Goal: Register for event/course

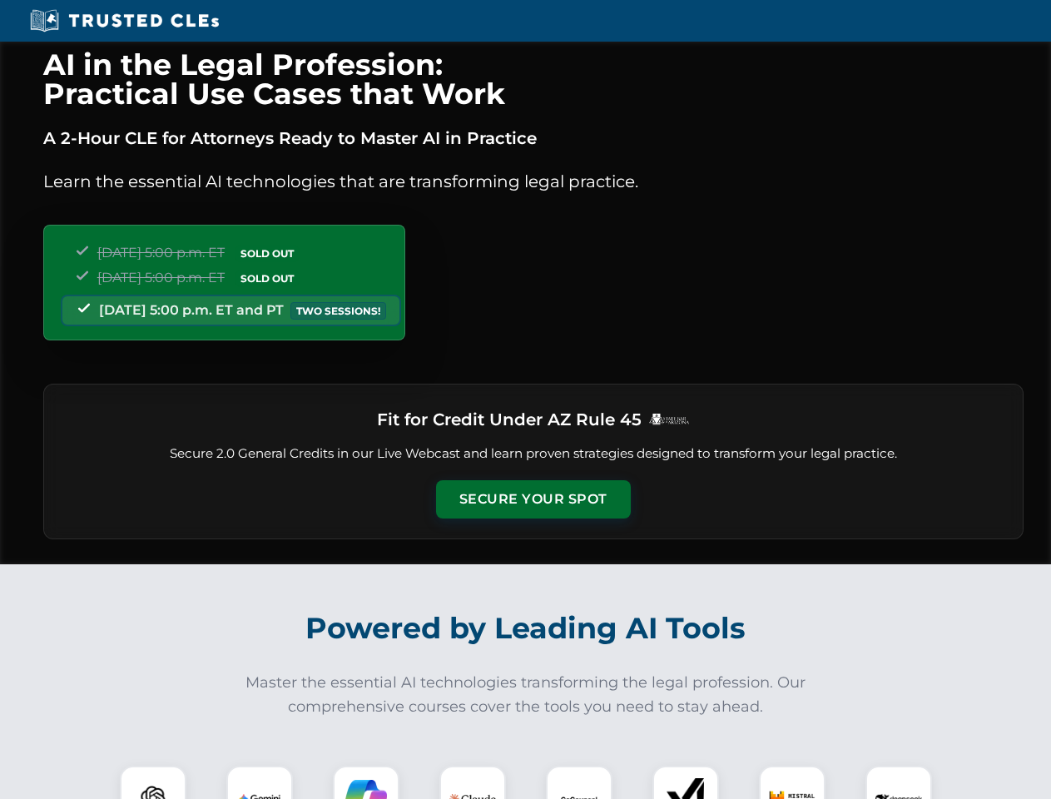
click at [533, 499] on button "Secure Your Spot" at bounding box center [533, 499] width 195 height 38
click at [153, 782] on img at bounding box center [153, 799] width 48 height 48
click at [260, 782] on img at bounding box center [260, 799] width 42 height 42
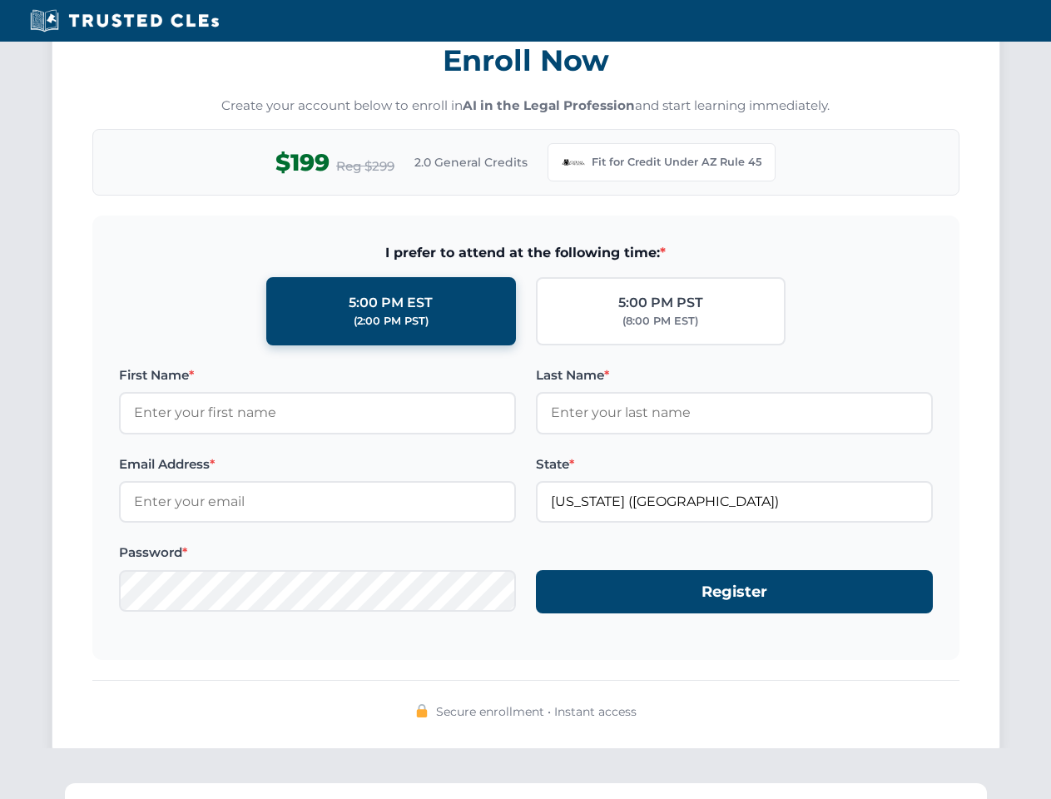
scroll to position [1622, 0]
